Goal: Navigation & Orientation: Find specific page/section

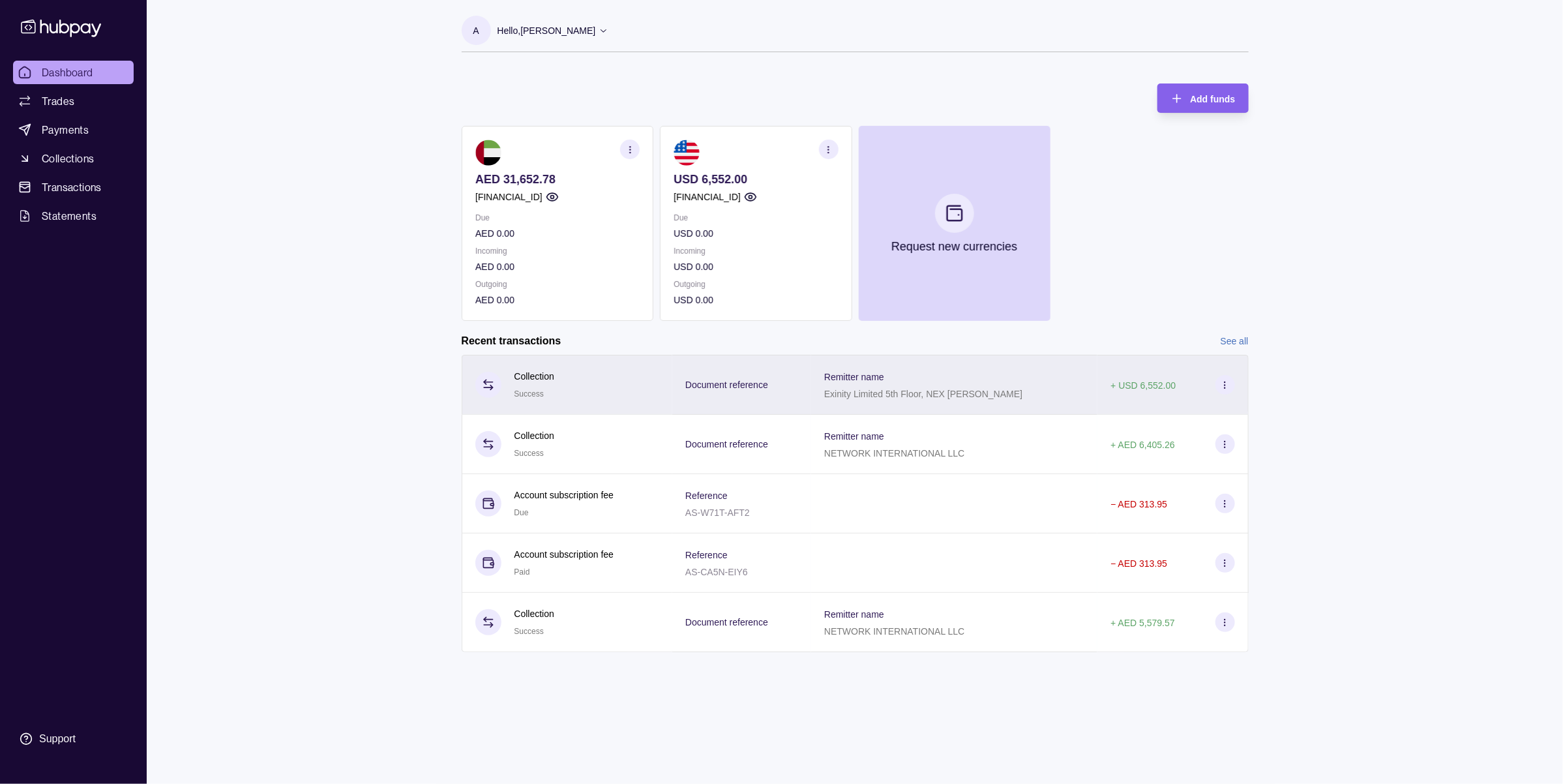
click at [897, 409] on div "Remitter name Exinity Limited 5th Floor, NEX [PERSON_NAME]" at bounding box center [954, 384] width 287 height 60
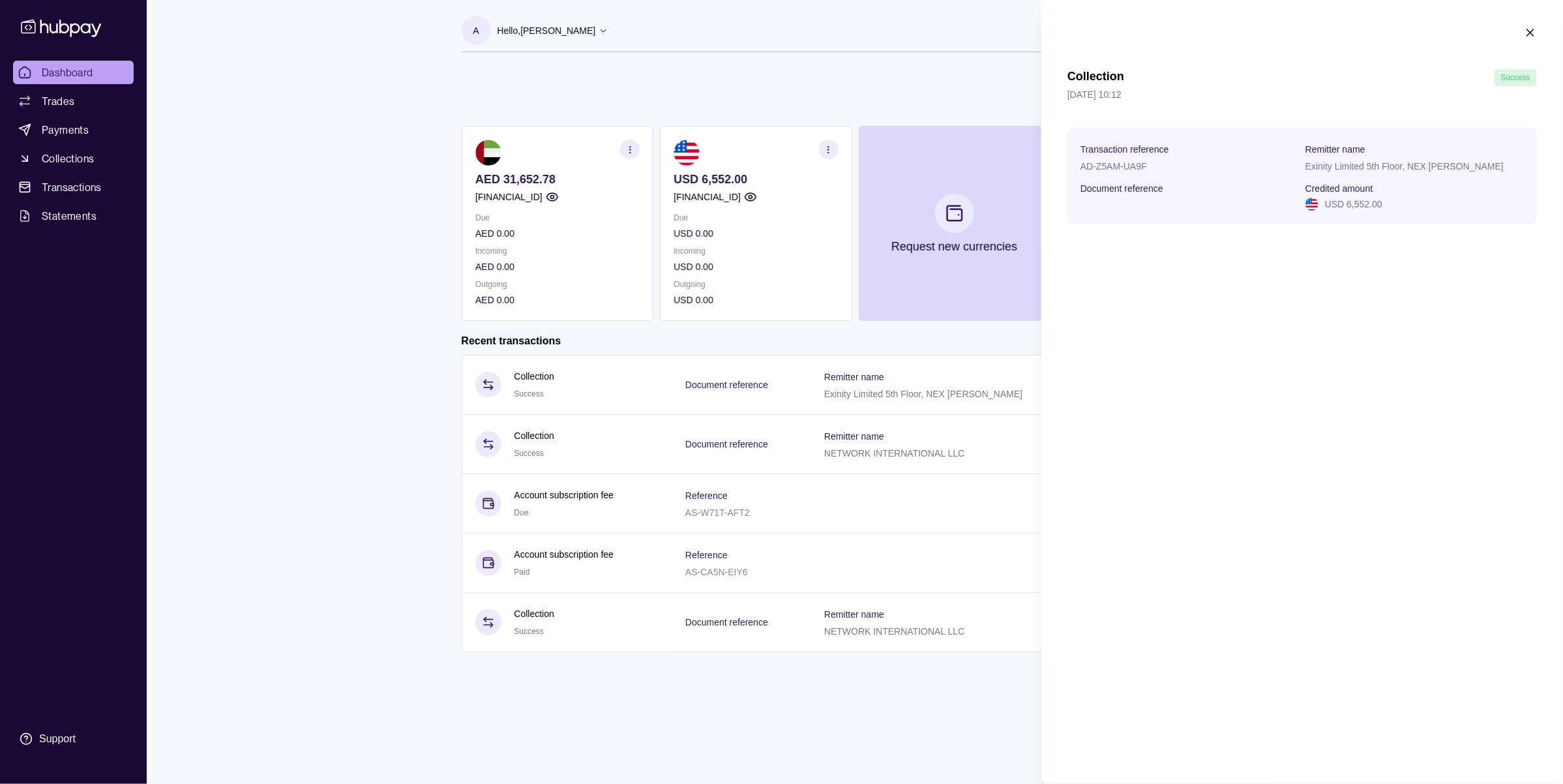
click at [620, 393] on html "Dashboard Trades Payments Collections Transactions Statements Support A Hello, …" at bounding box center [782, 392] width 1563 height 784
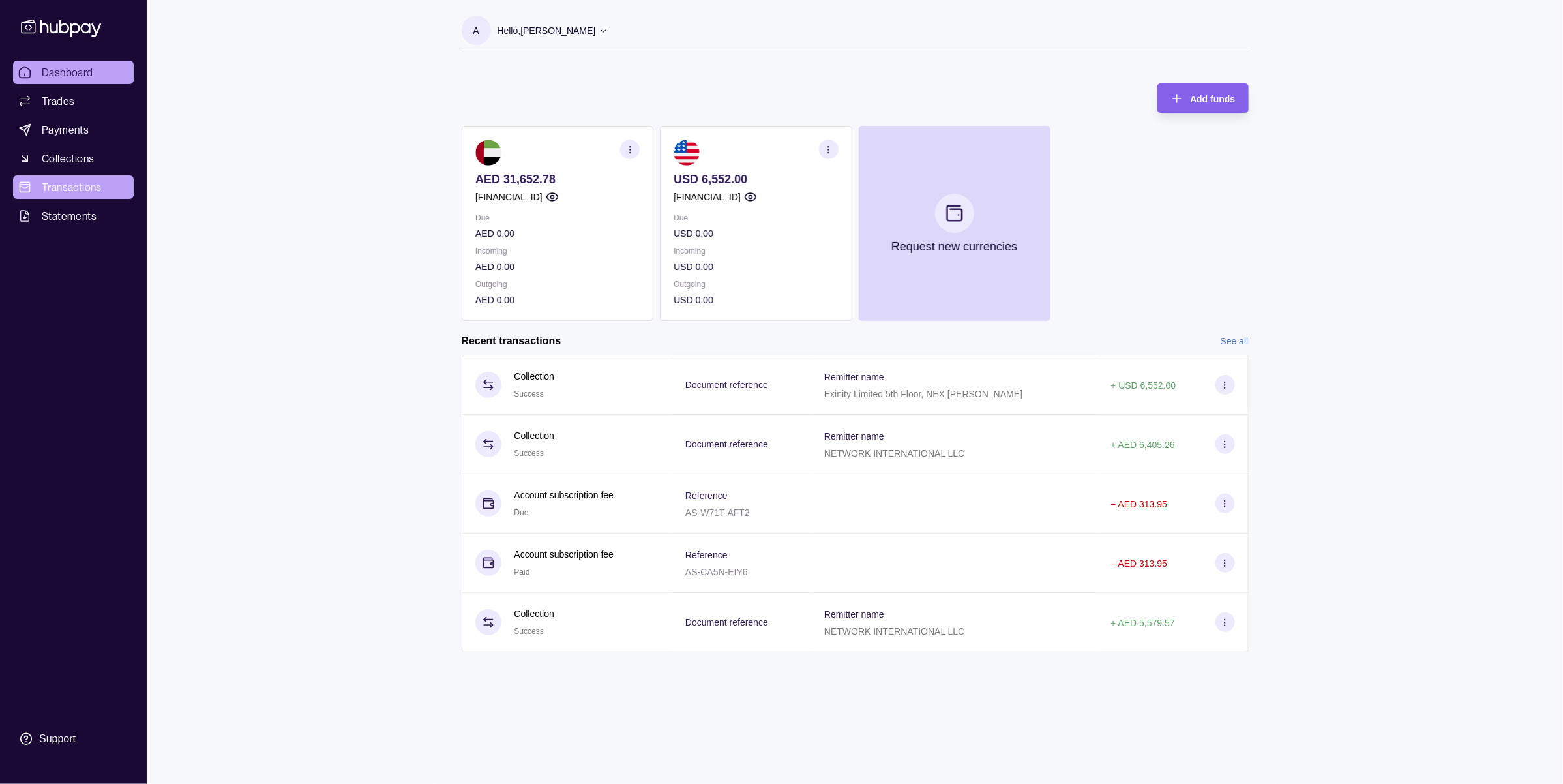
click at [63, 183] on span "Transactions" at bounding box center [71, 187] width 60 height 16
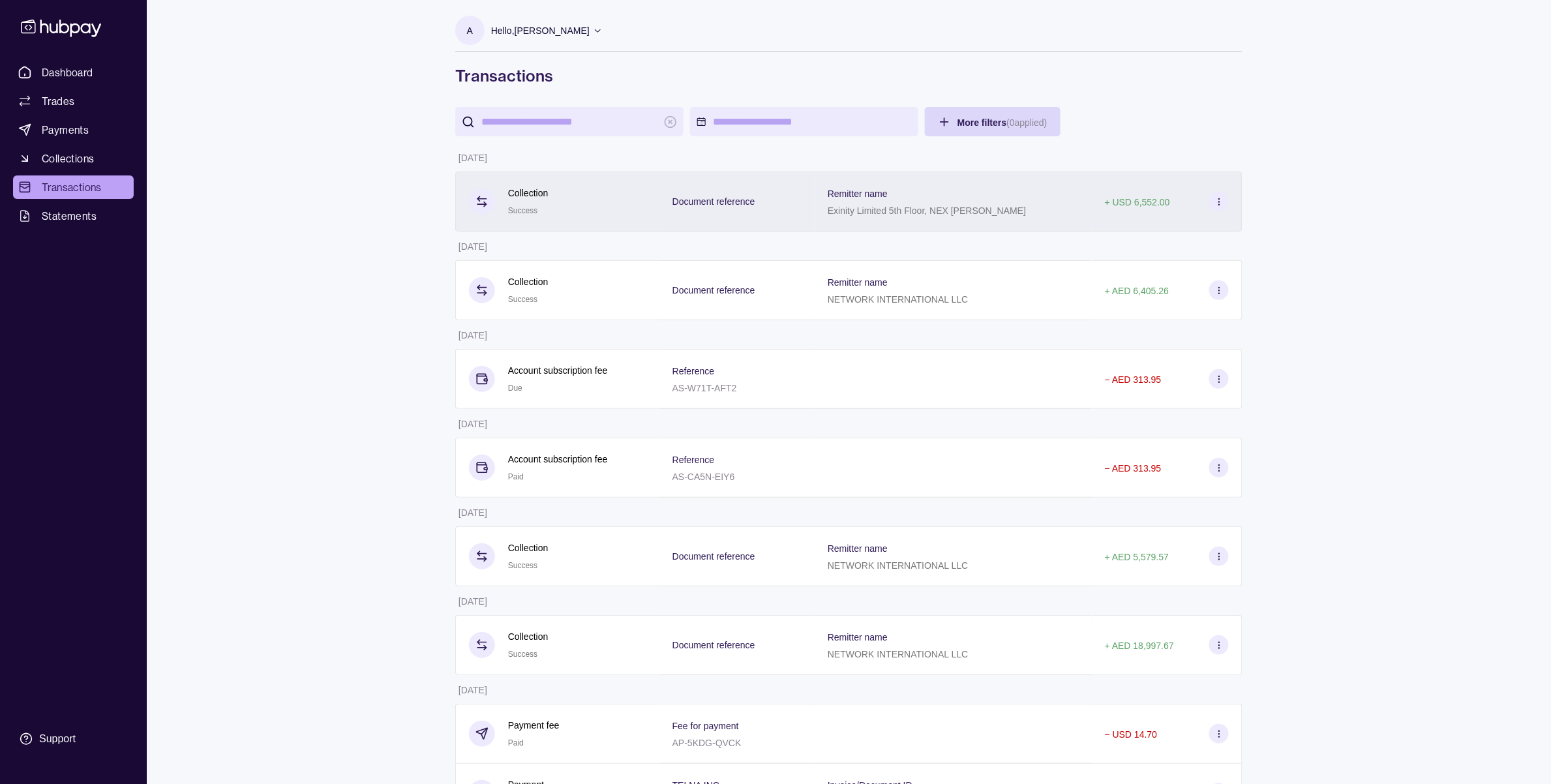
click at [1031, 202] on div "Remitter name Exinity Limited 5th Floor, NEX [PERSON_NAME]" at bounding box center [953, 201] width 251 height 32
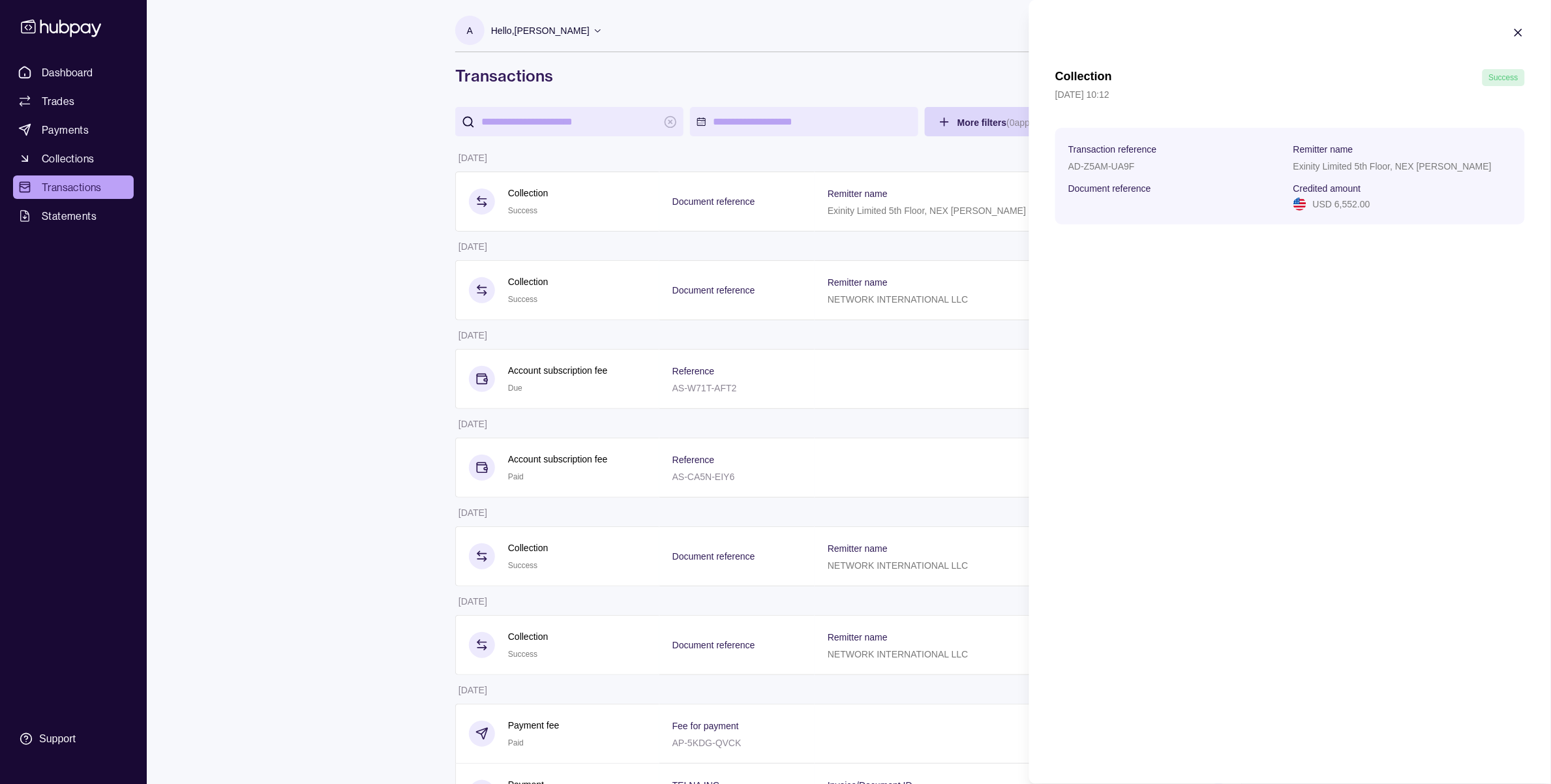
click at [350, 179] on html "Dashboard Trades Payments Collections Transactions Statements Support A Hello, …" at bounding box center [776, 750] width 1551 height 1500
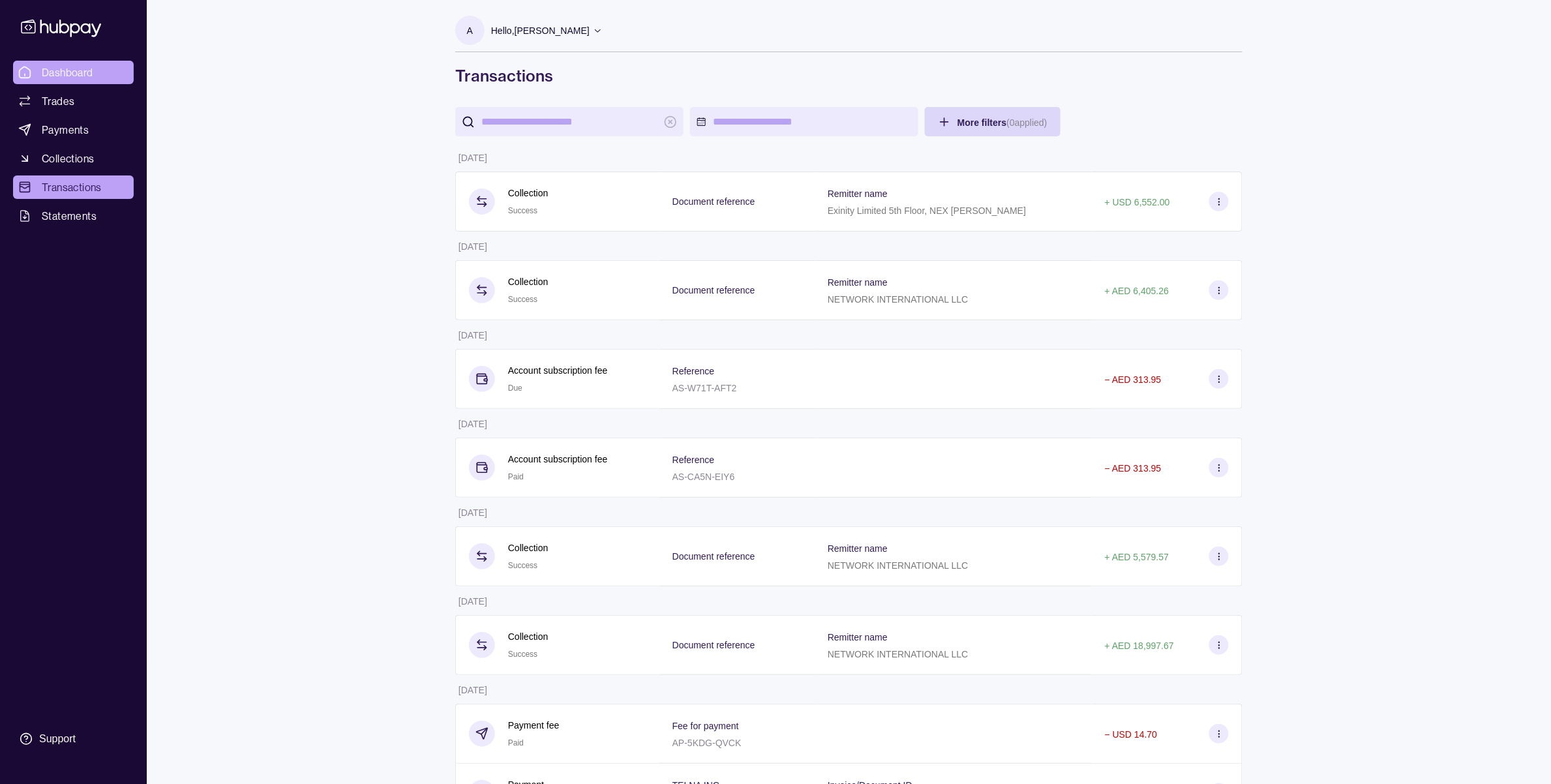
click at [45, 70] on span "Dashboard" at bounding box center [67, 72] width 51 height 16
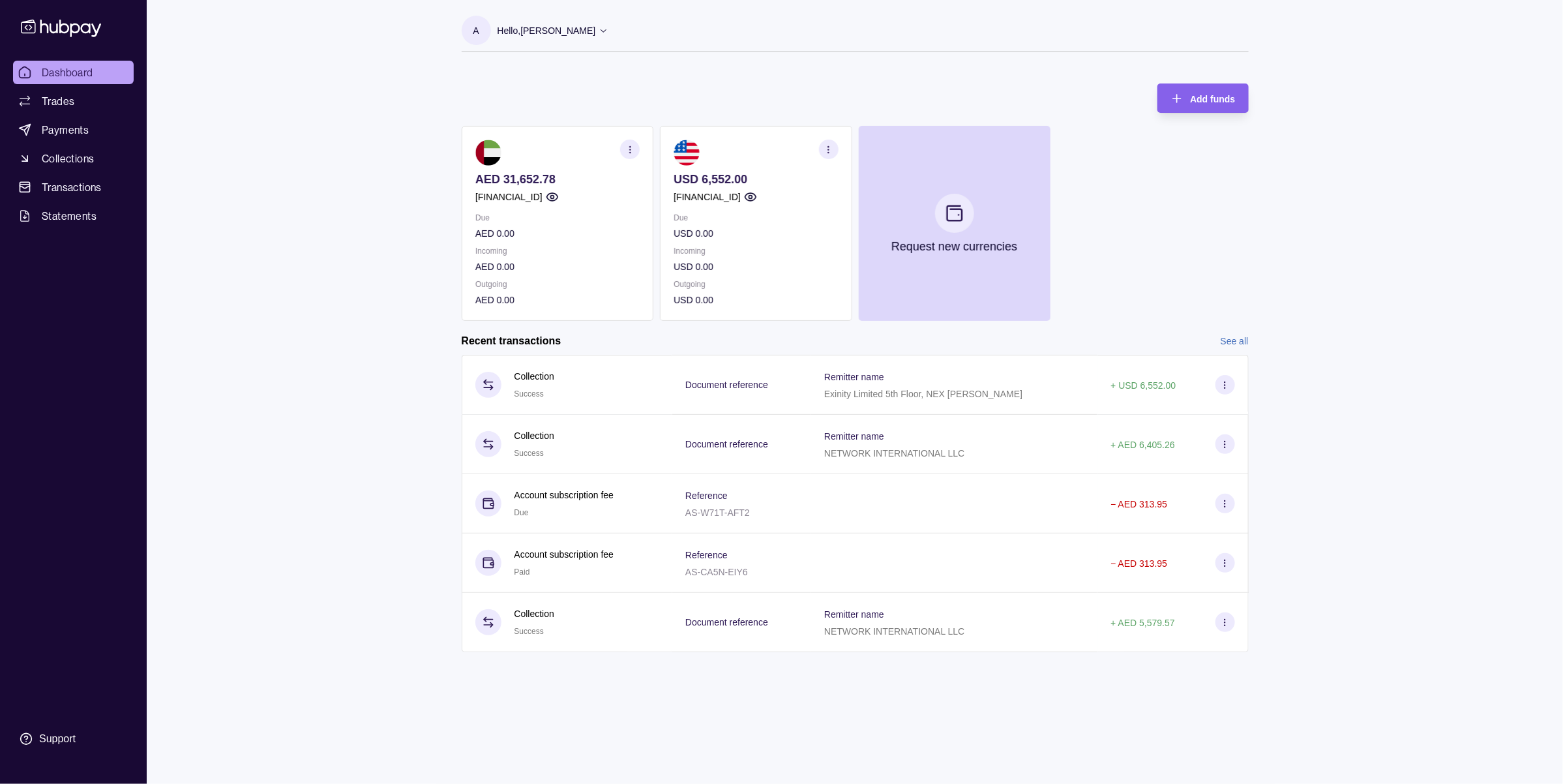
click at [1420, 405] on div "Dashboard Trades Payments Collections Transactions Statements Support A Hello, …" at bounding box center [782, 392] width 1563 height 784
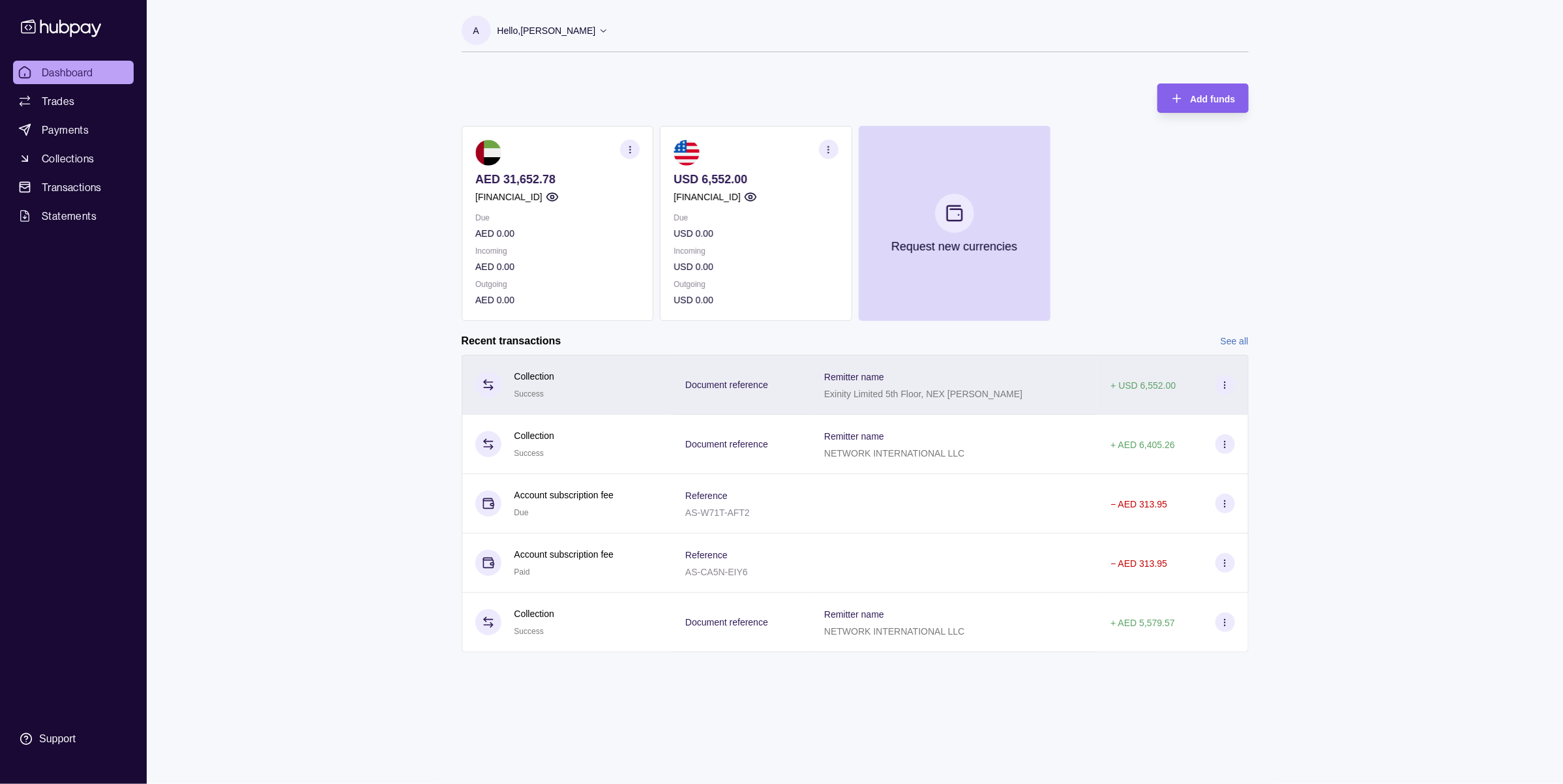
click at [1223, 385] on icon at bounding box center [1224, 384] width 10 height 10
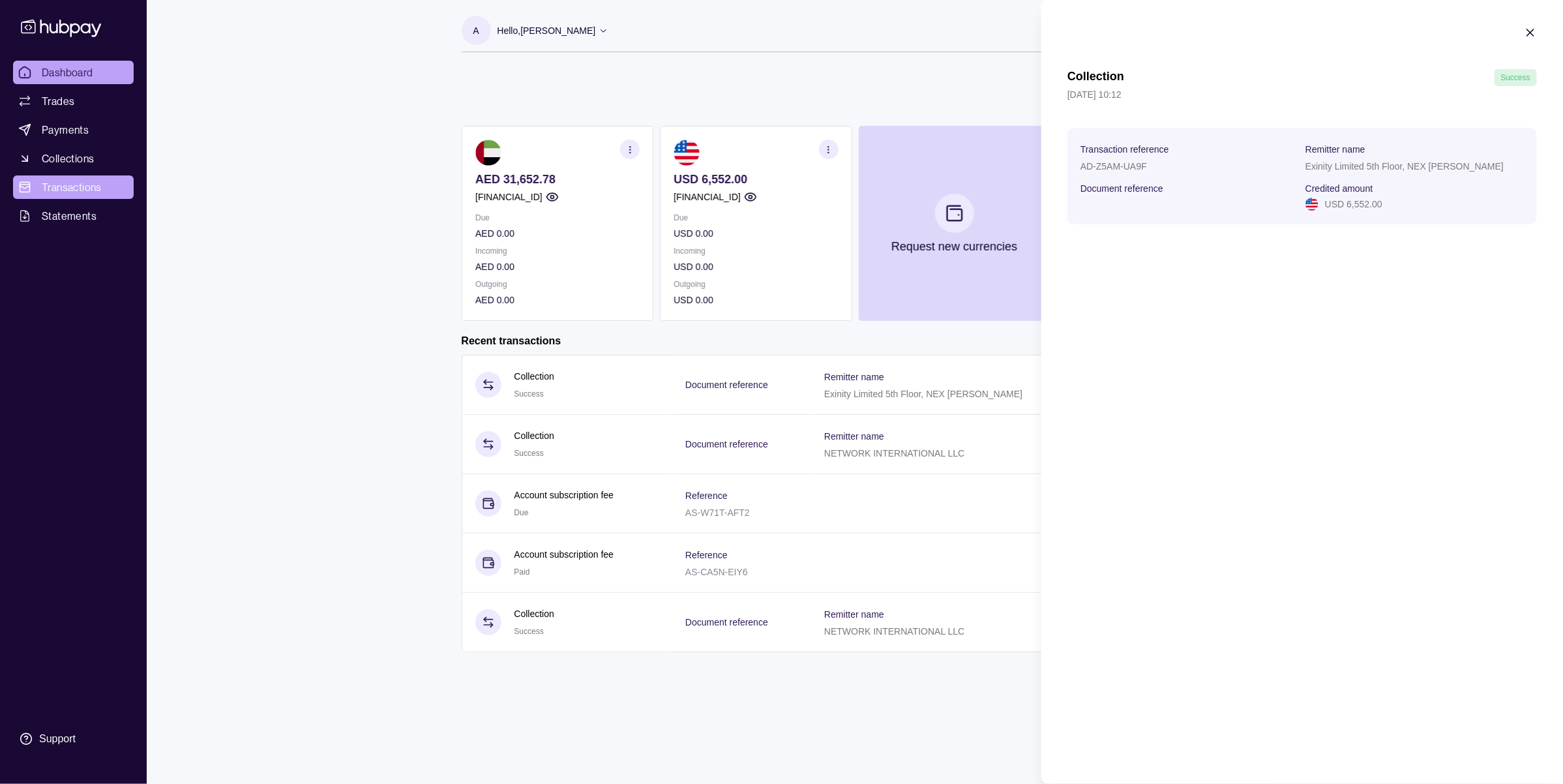
click at [71, 193] on html "Dashboard Trades Payments Collections Transactions Statements Support A Hello, …" at bounding box center [782, 392] width 1563 height 784
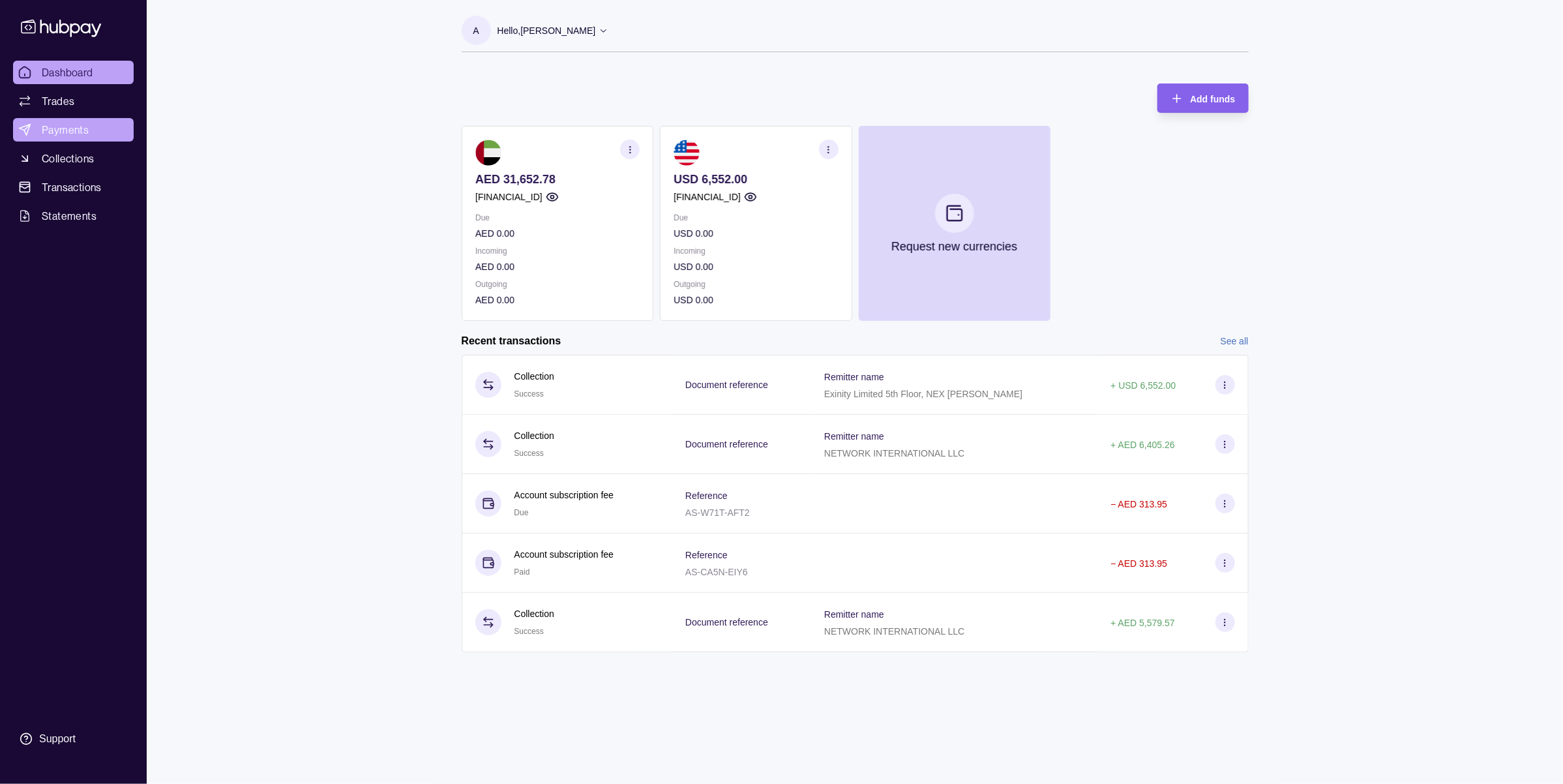
click at [77, 131] on span "Payments" at bounding box center [65, 130] width 47 height 16
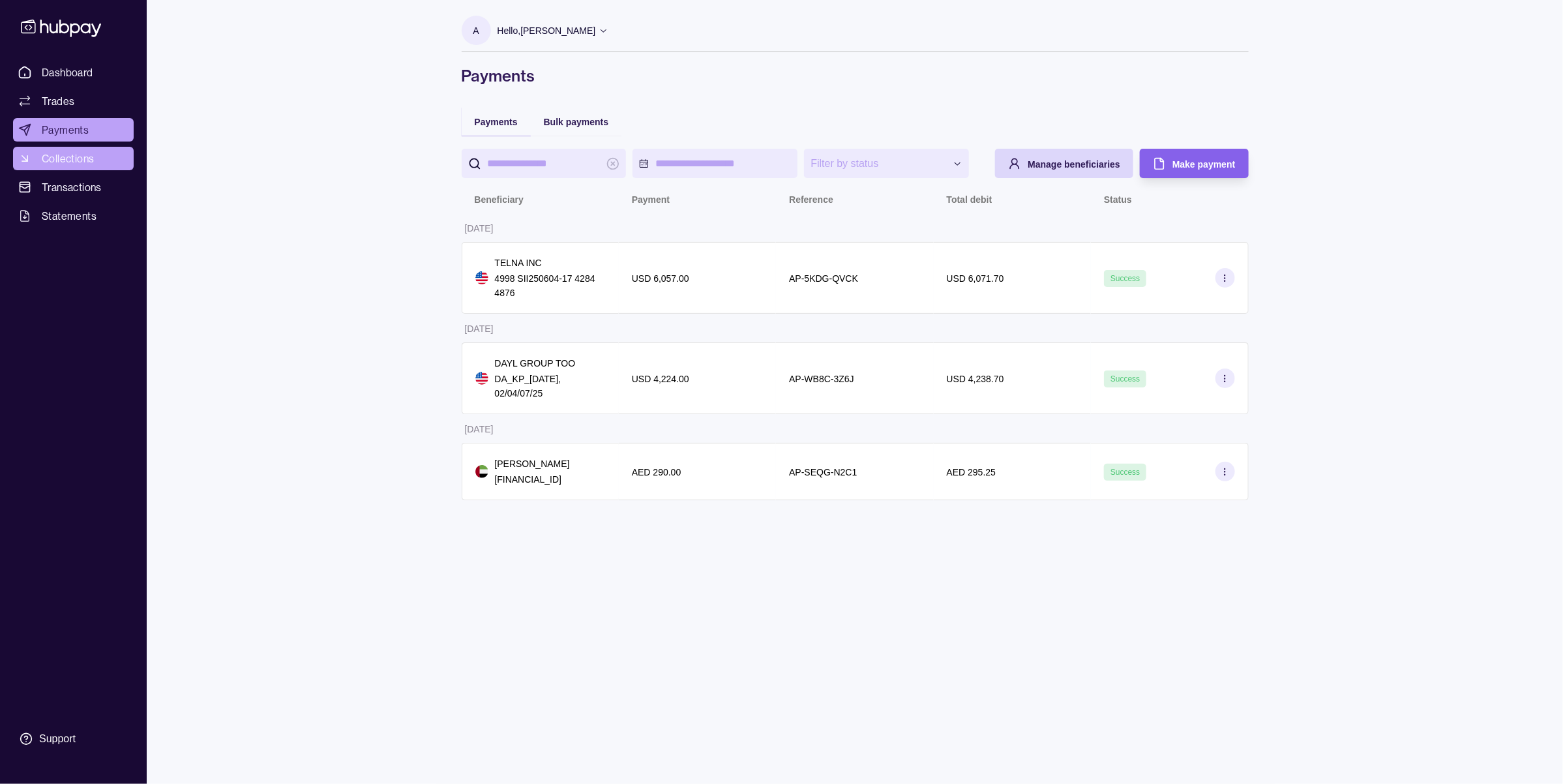
click at [71, 151] on span "Collections" at bounding box center [68, 159] width 52 height 16
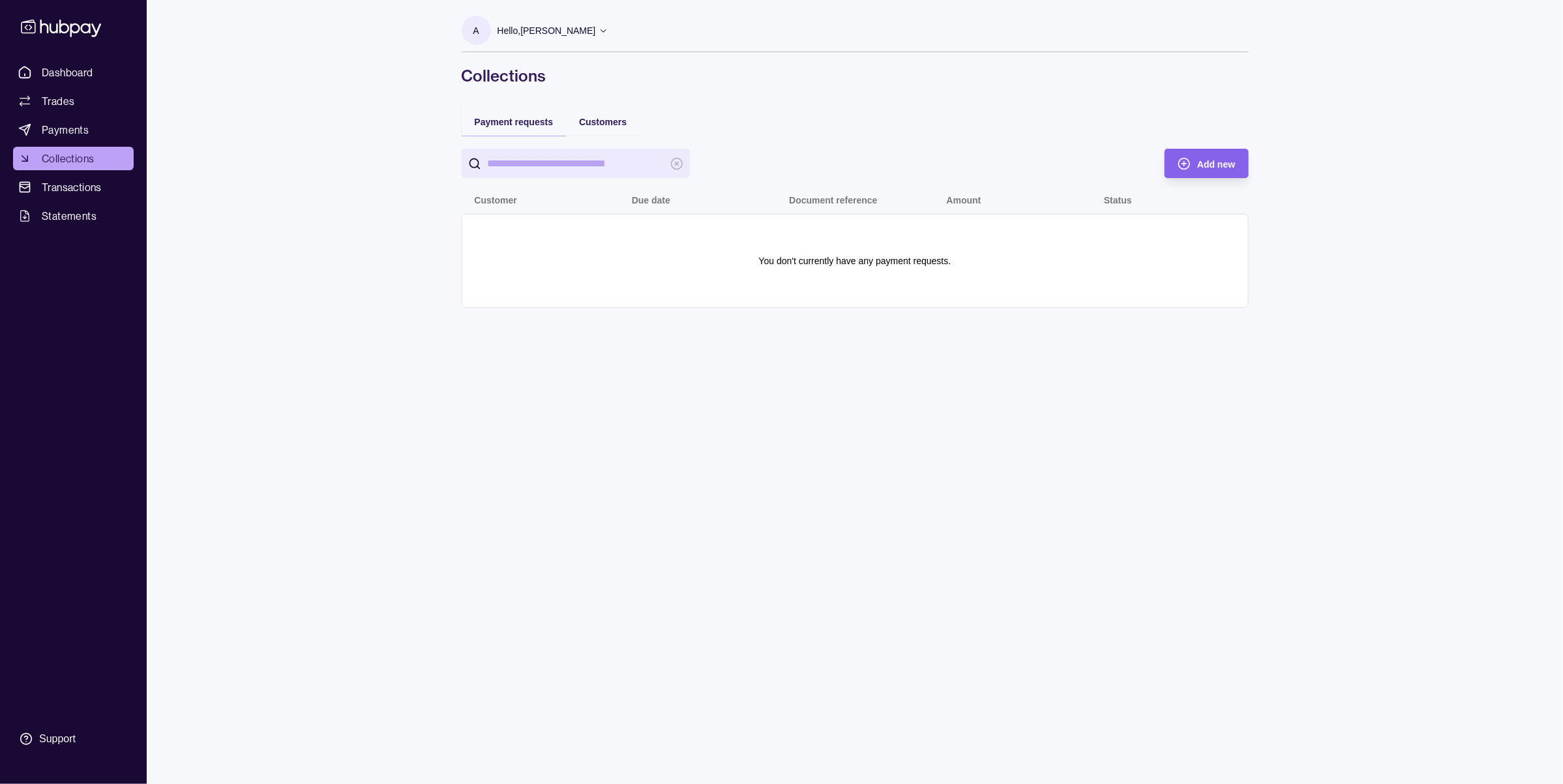
click at [620, 110] on div "Customers" at bounding box center [603, 121] width 74 height 29
click at [623, 119] on span "Customers" at bounding box center [603, 122] width 48 height 10
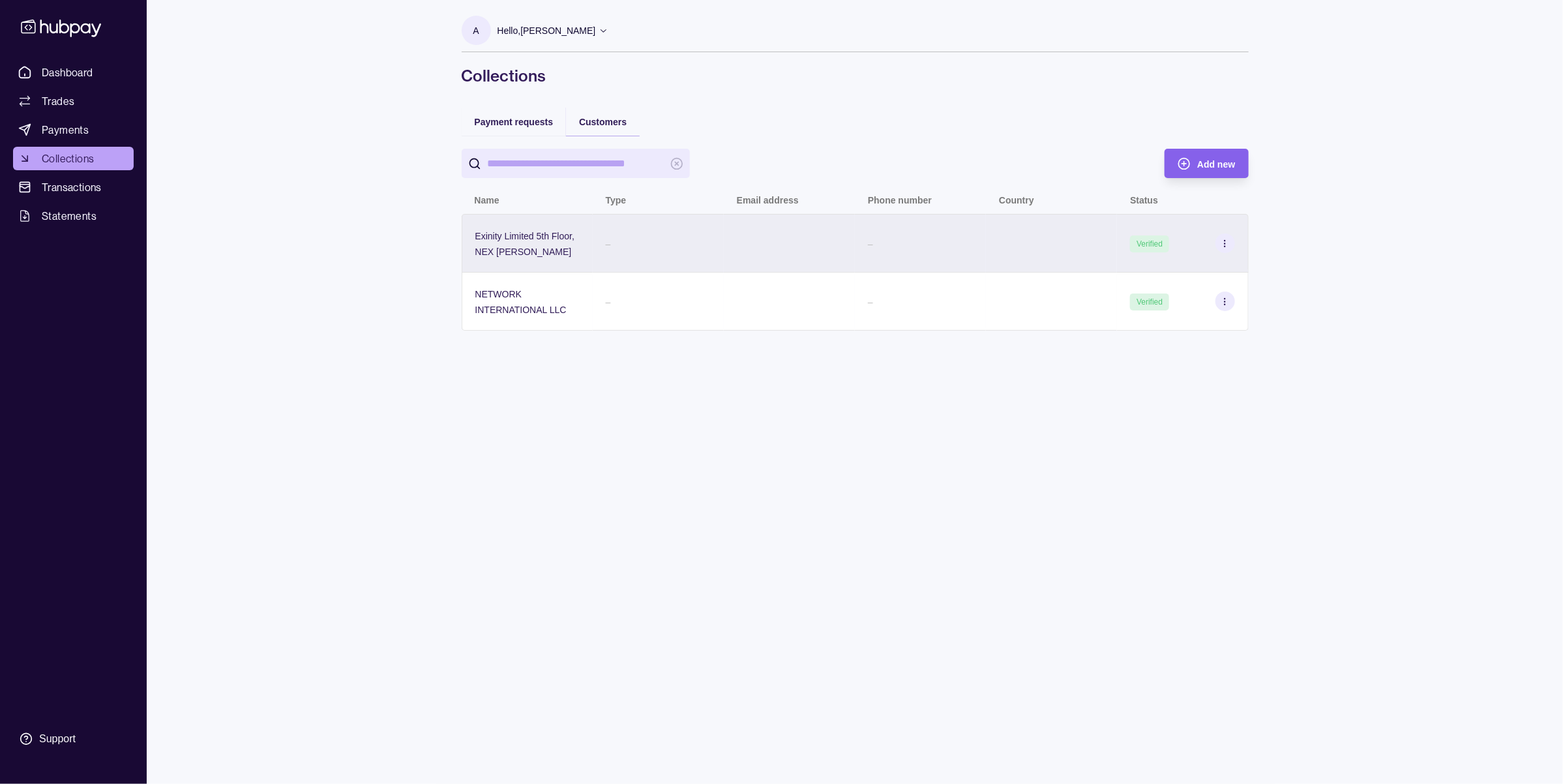
click at [829, 266] on div at bounding box center [789, 242] width 131 height 58
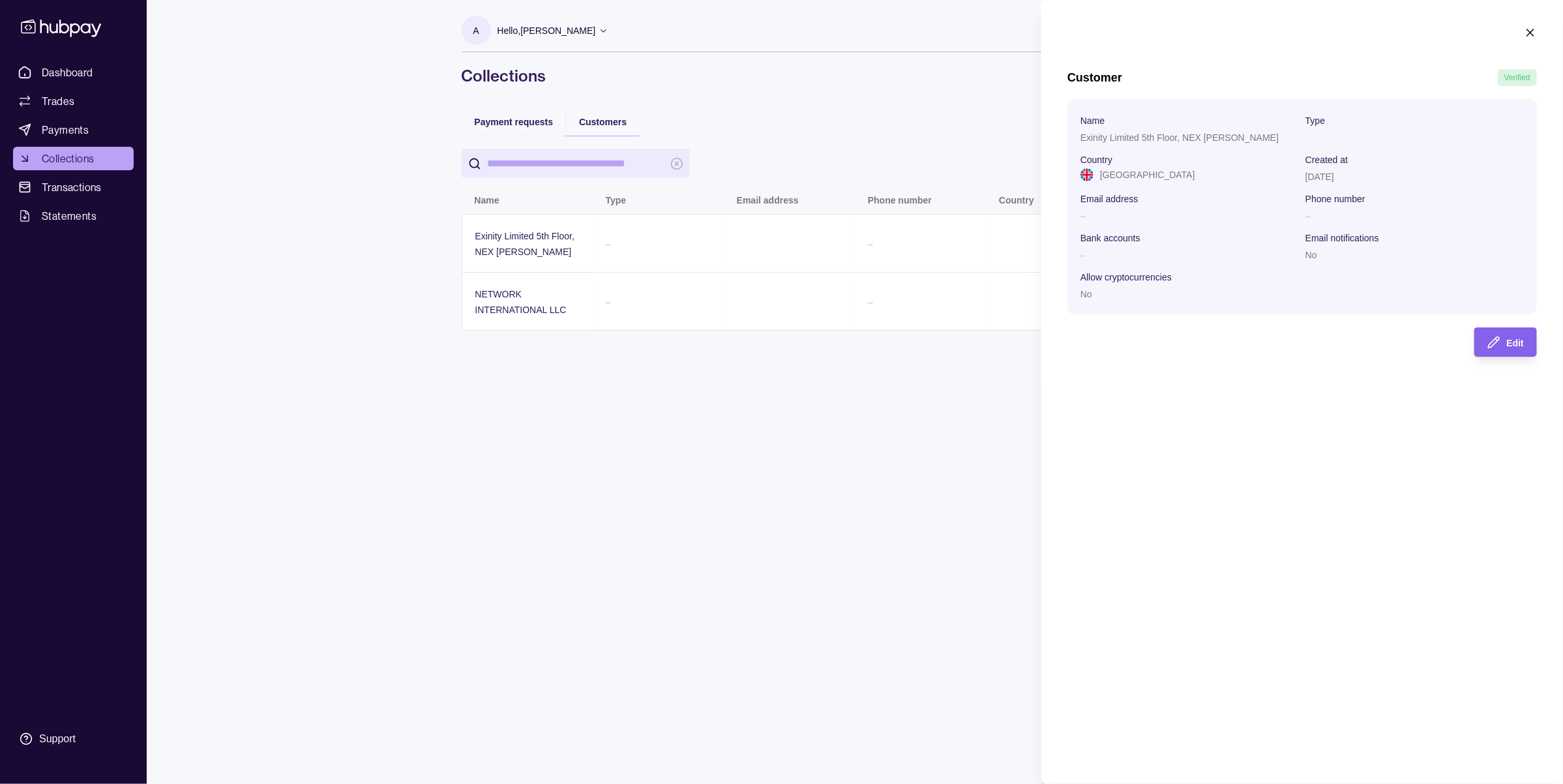
click at [923, 456] on html "Dashboard Trades Payments Collections Transactions Statements Support A Hello, …" at bounding box center [782, 392] width 1563 height 784
